Goal: Task Accomplishment & Management: Use online tool/utility

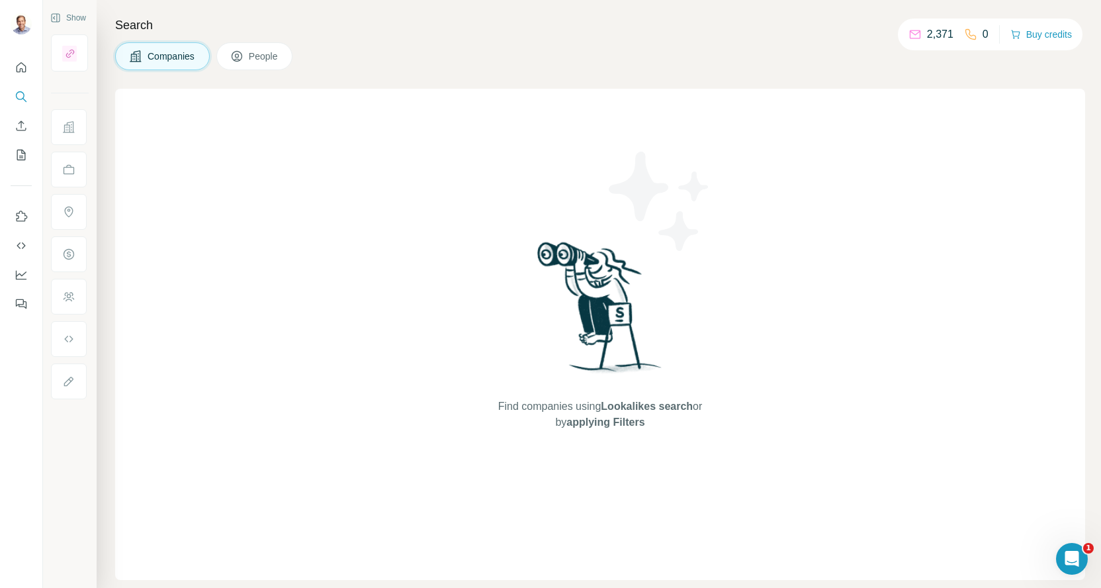
click at [273, 56] on span "People" at bounding box center [264, 56] width 30 height 13
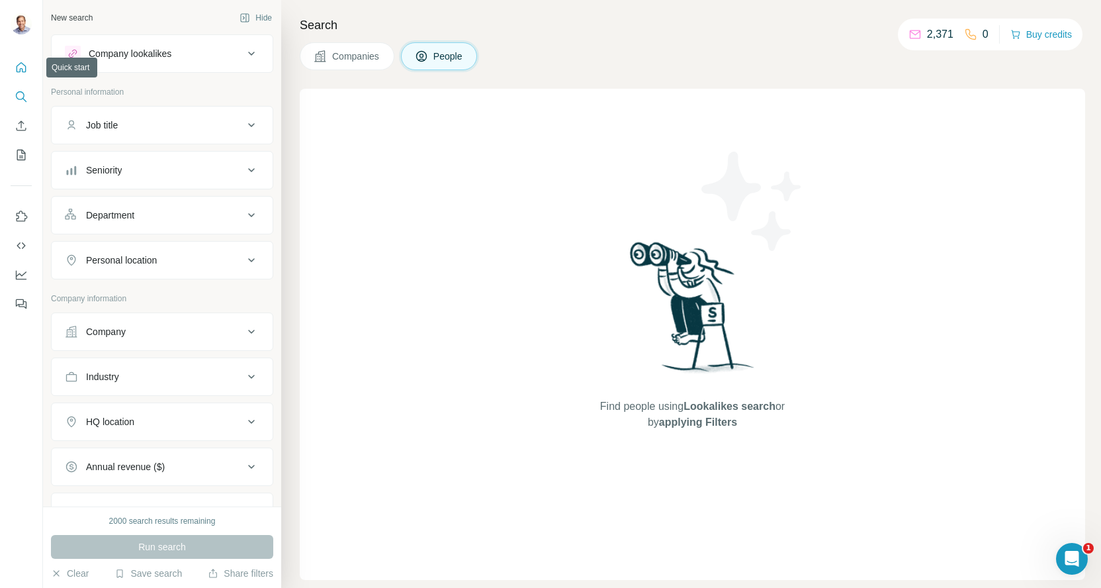
click at [22, 61] on icon "Quick start" at bounding box center [21, 67] width 13 height 13
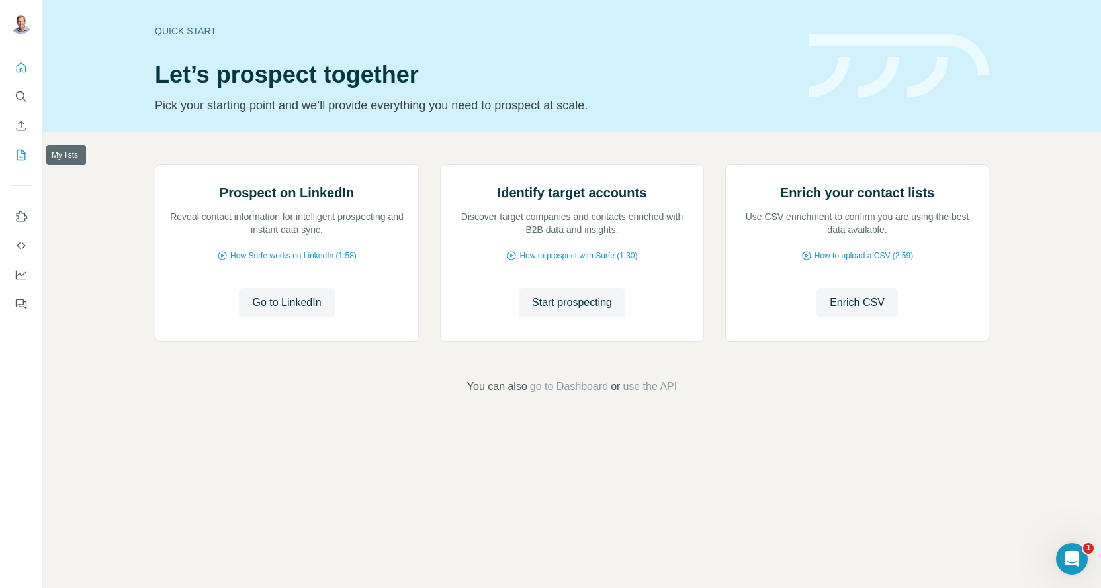
click at [24, 161] on icon "My lists" at bounding box center [21, 154] width 13 height 13
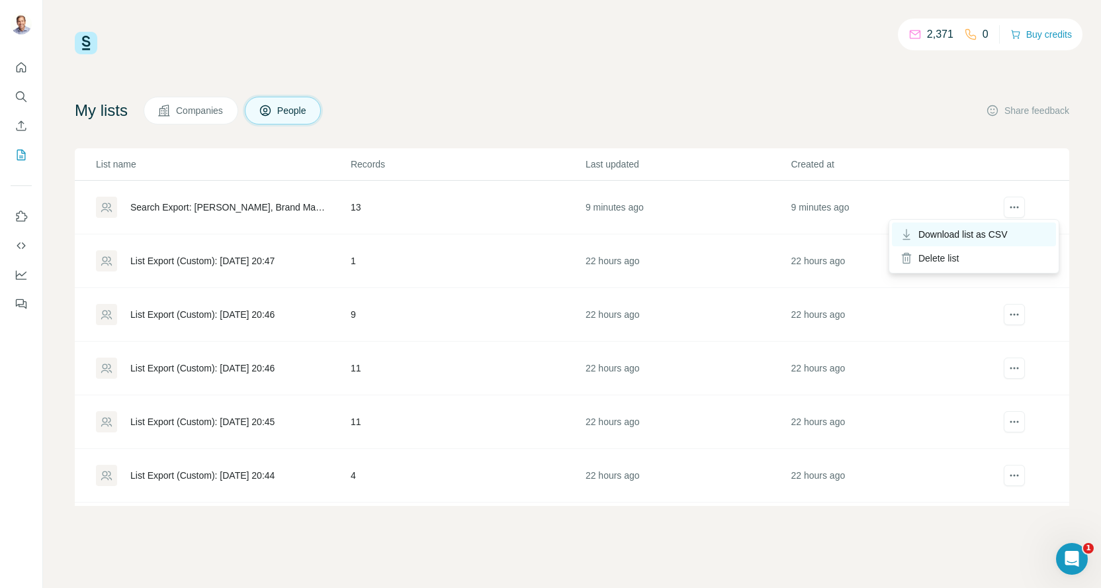
click at [975, 228] on span "Download list as CSV" at bounding box center [962, 234] width 89 height 13
click at [370, 208] on td "13" at bounding box center [467, 208] width 235 height 54
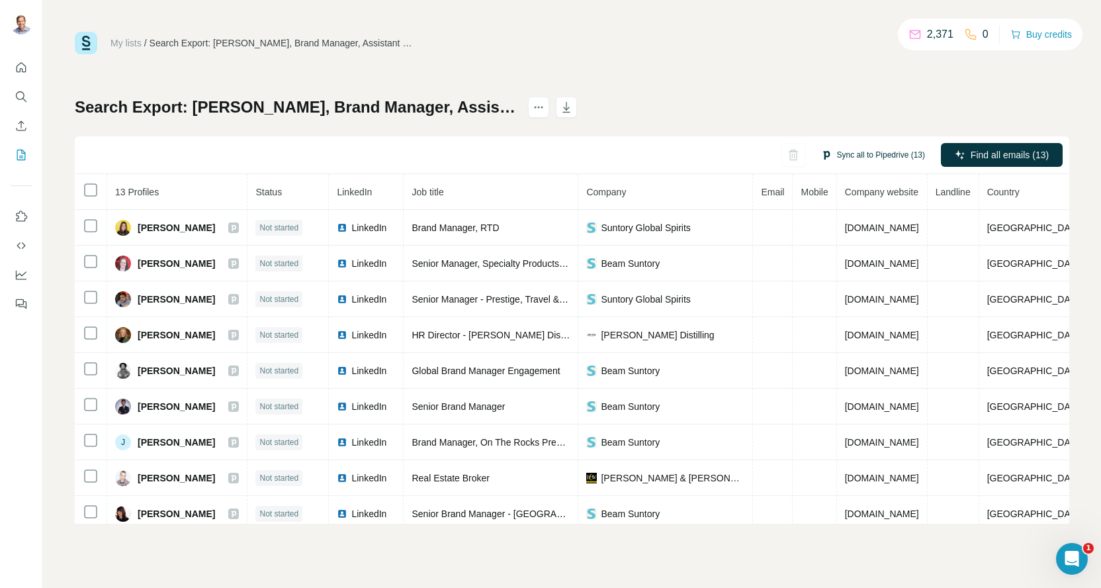
click at [869, 155] on button "Sync all to Pipedrive (13)" at bounding box center [873, 155] width 122 height 20
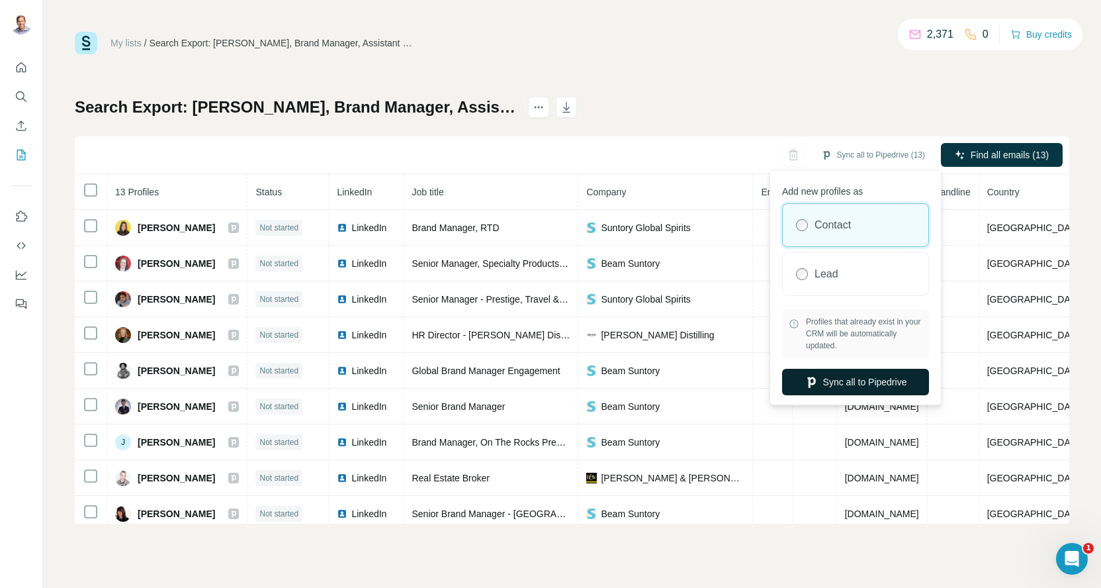
click at [860, 380] on button "Sync all to Pipedrive" at bounding box center [855, 382] width 147 height 26
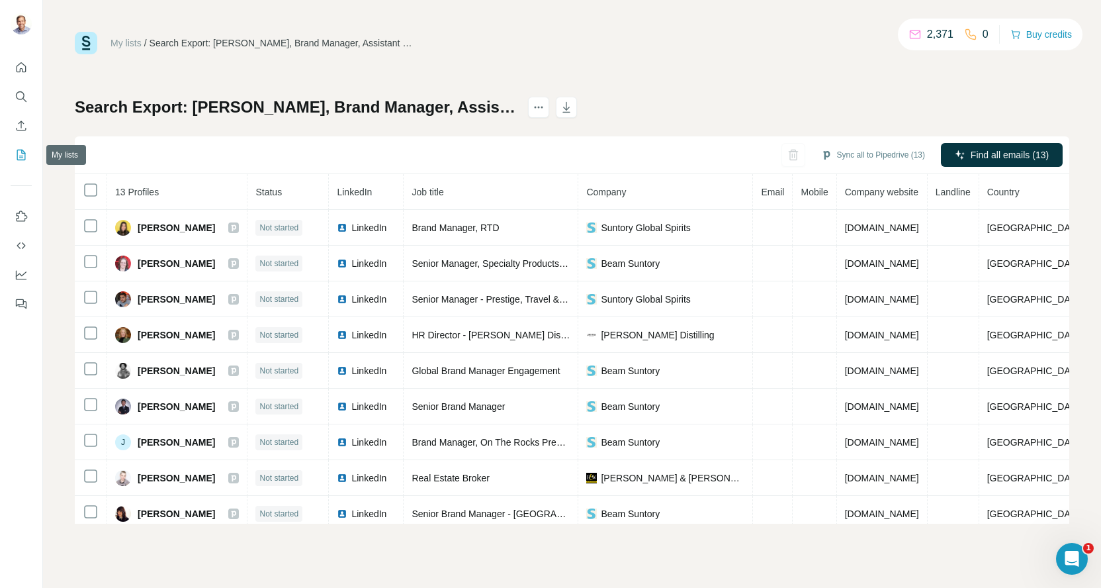
click at [19, 155] on icon "My lists" at bounding box center [21, 154] width 13 height 13
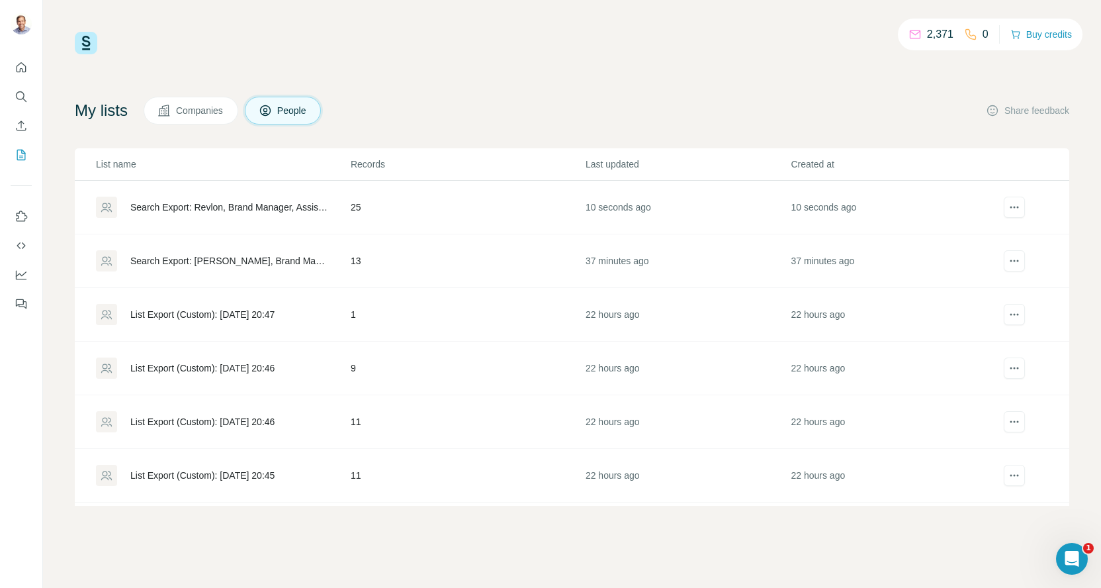
click at [326, 207] on div "Search Export: Revlon, Brand Manager, Assistant Brand Manager Marketing, Senior…" at bounding box center [229, 206] width 198 height 13
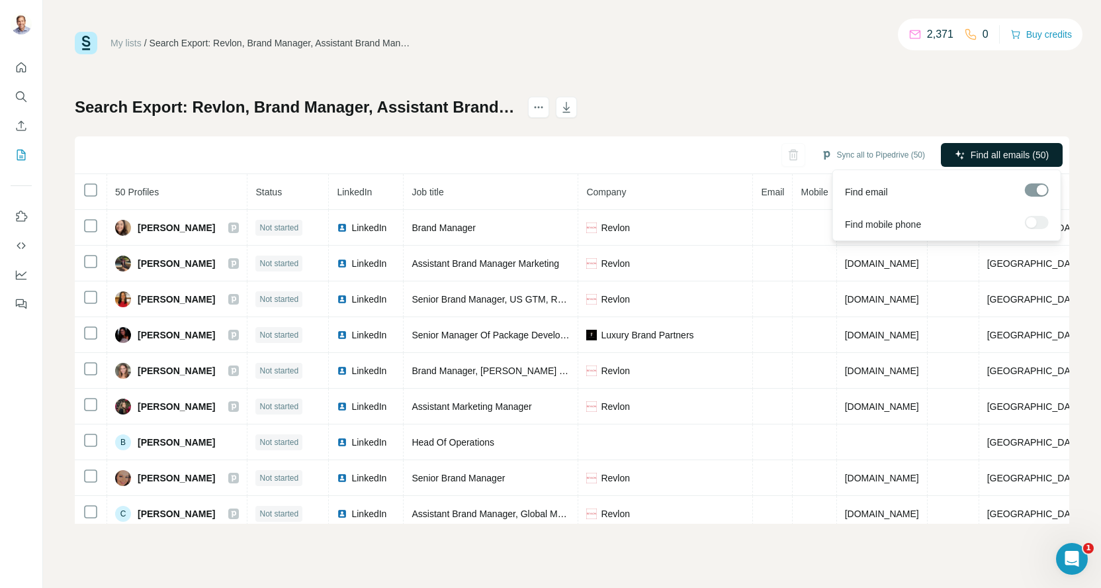
click at [1006, 154] on span "Find all emails (50)" at bounding box center [1010, 154] width 78 height 13
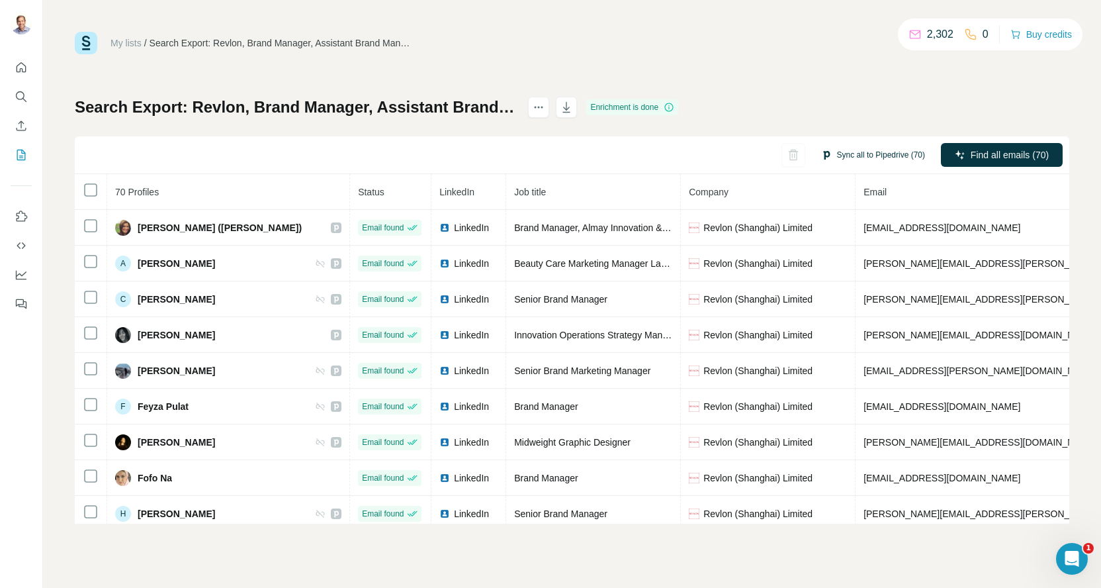
click at [873, 149] on button "Sync all to Pipedrive (70)" at bounding box center [873, 155] width 122 height 20
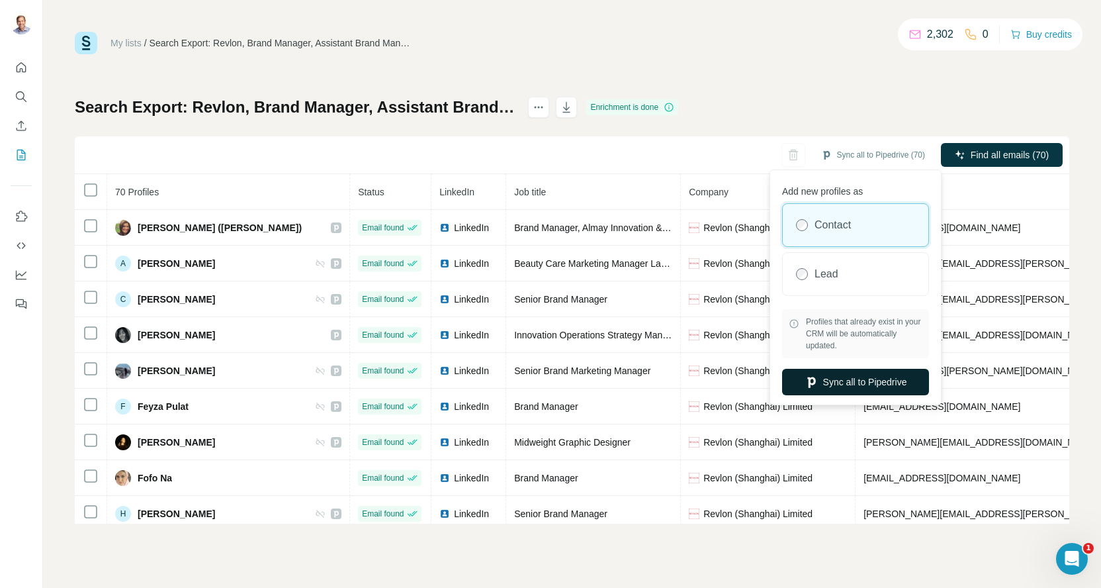
click at [867, 383] on button "Sync all to Pipedrive" at bounding box center [855, 382] width 147 height 26
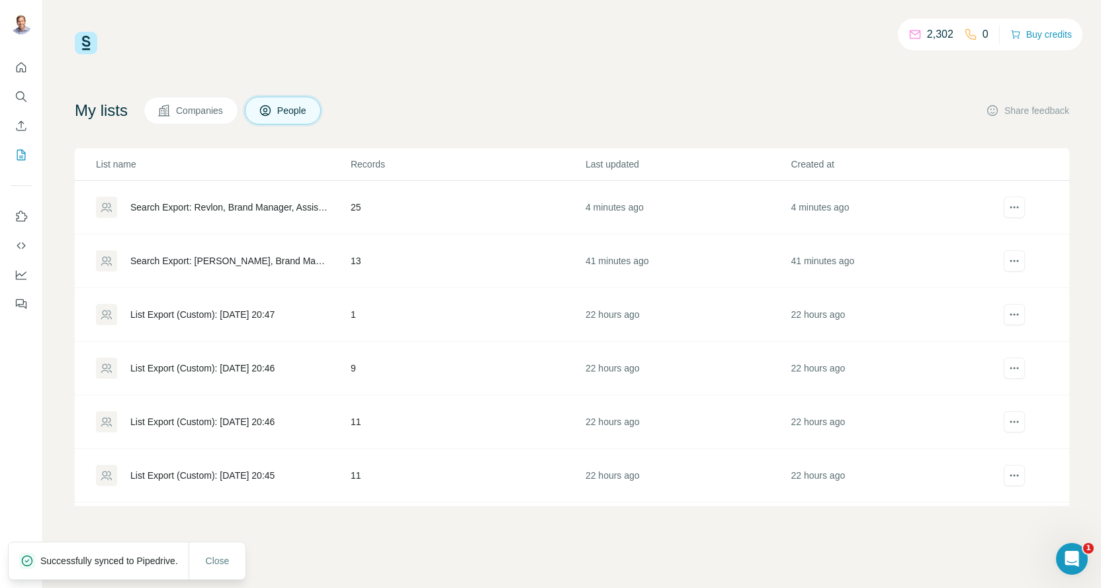
click at [203, 262] on div "Search Export: [PERSON_NAME], Brand Manager, Assistant Brand Manager Marketing,…" at bounding box center [229, 260] width 198 height 13
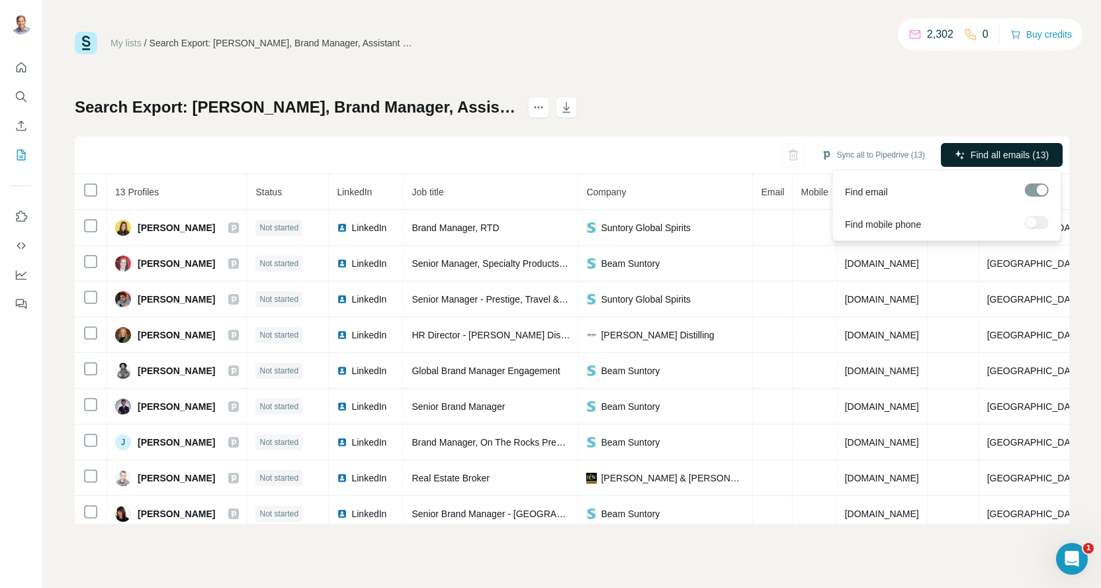
click at [1020, 152] on span "Find all emails (13)" at bounding box center [1010, 154] width 78 height 13
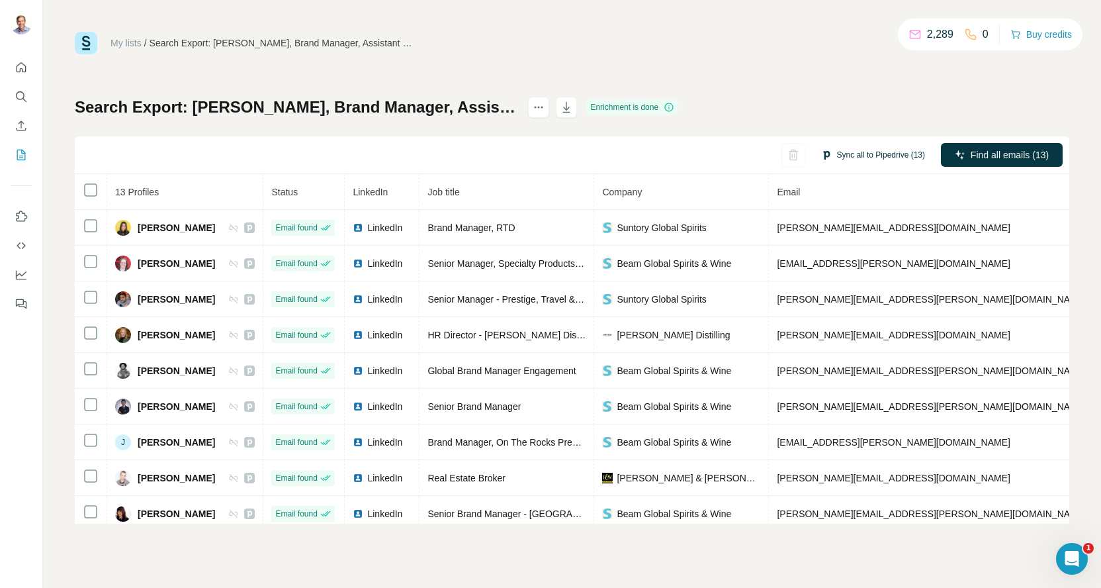
click at [865, 156] on button "Sync all to Pipedrive (13)" at bounding box center [873, 155] width 122 height 20
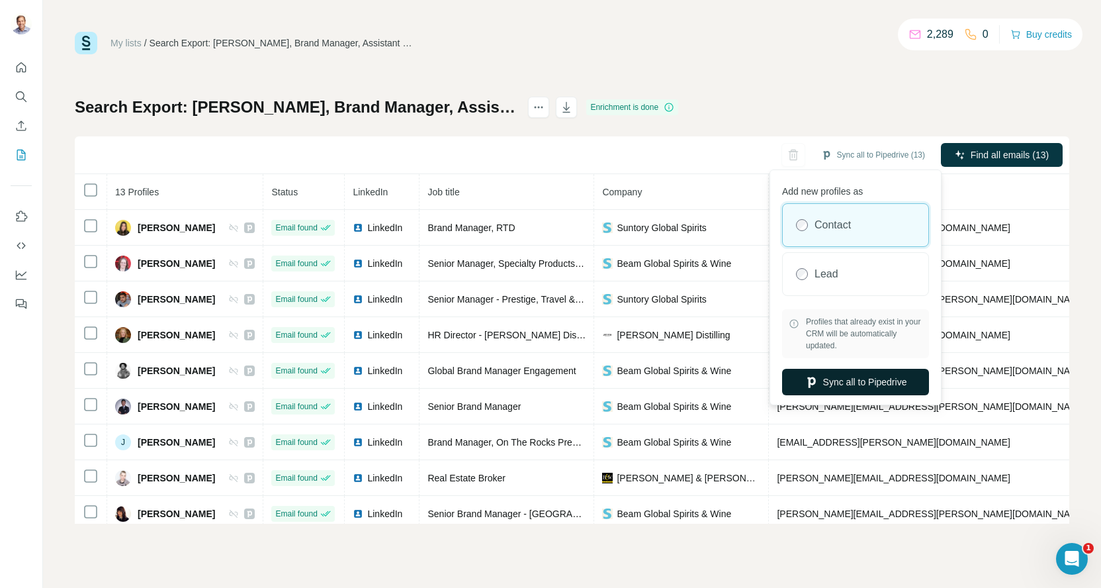
click at [868, 379] on button "Sync all to Pipedrive" at bounding box center [855, 382] width 147 height 26
